Goal: Information Seeking & Learning: Learn about a topic

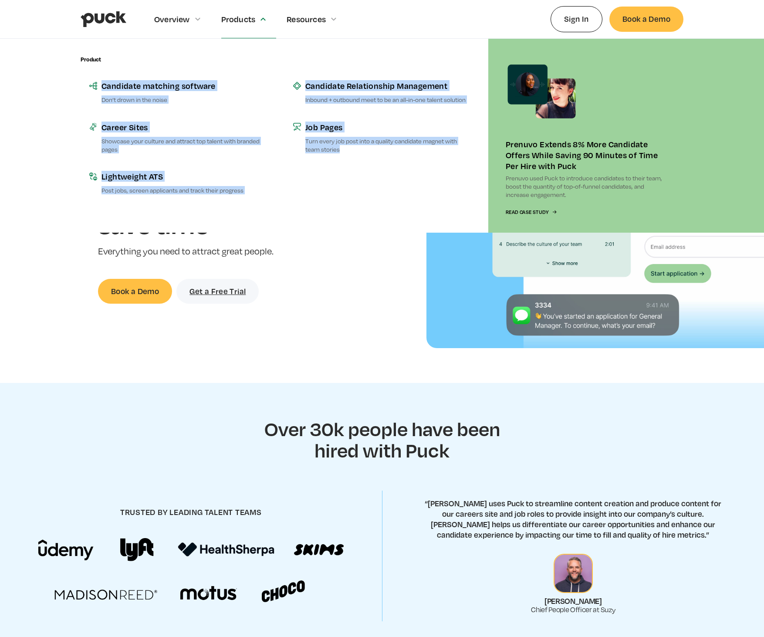
drag, startPoint x: 311, startPoint y: 207, endPoint x: 51, endPoint y: 78, distance: 290.0
click at [51, 78] on div "Product Employer Branding Tell the story of your team with voices and podcasts …" at bounding box center [382, 136] width 764 height 194
copy div "Candidate matching software Don’t drown in the noise Career Sites Showcase your…"
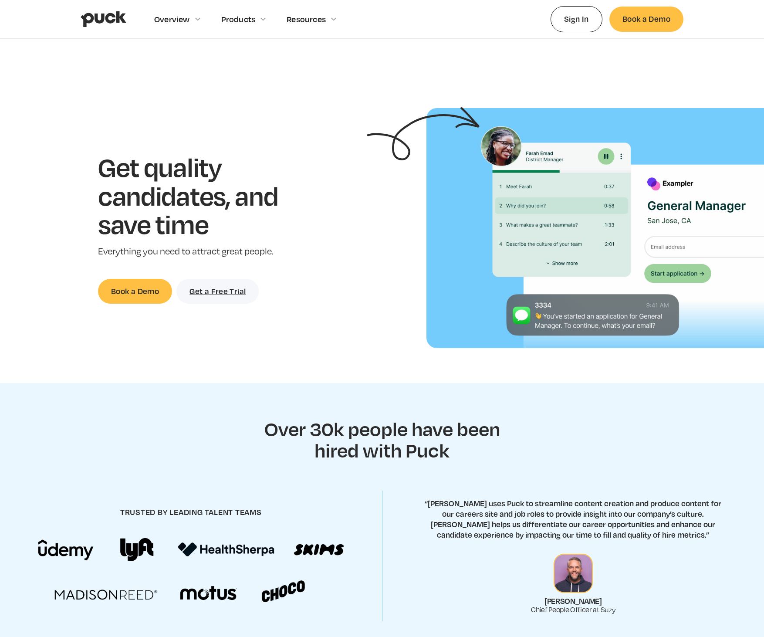
click at [386, 263] on div "Get quality candidates, and save time Everything you need to attract great peop…" at bounding box center [201, 227] width 375 height 151
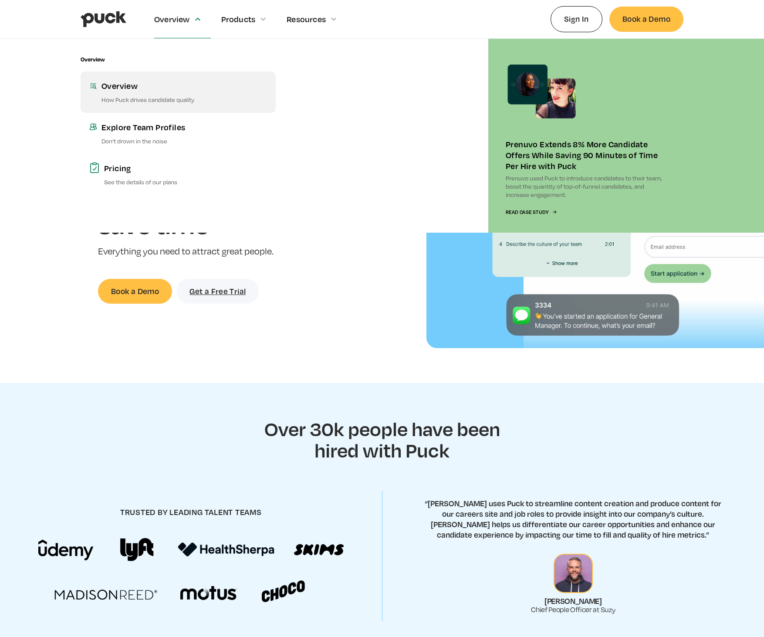
click at [112, 86] on div "Overview" at bounding box center [184, 85] width 166 height 11
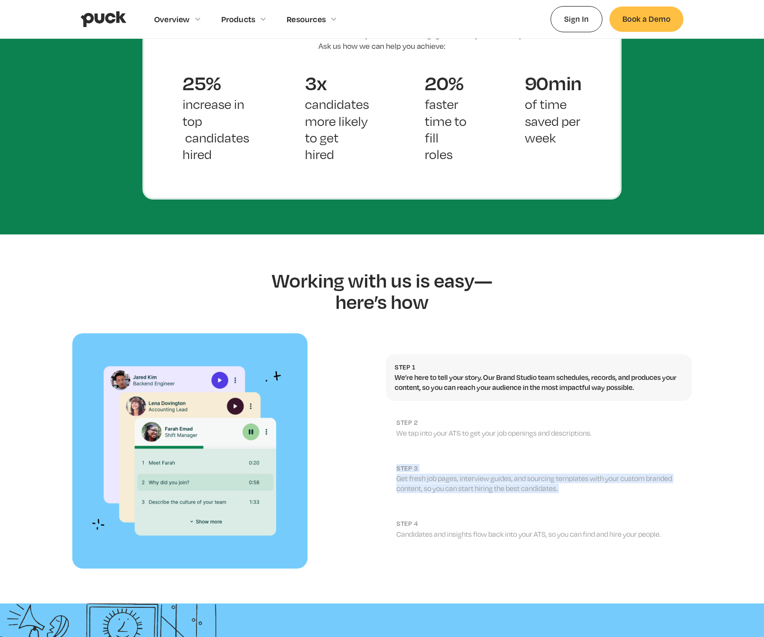
drag, startPoint x: 553, startPoint y: 476, endPoint x: 603, endPoint y: 484, distance: 50.7
click at [603, 484] on div "Step 1 We’re here to tell your story. Our Brand Studio team schedules, records,…" at bounding box center [382, 450] width 764 height 235
